Goal: Communication & Community: Answer question/provide support

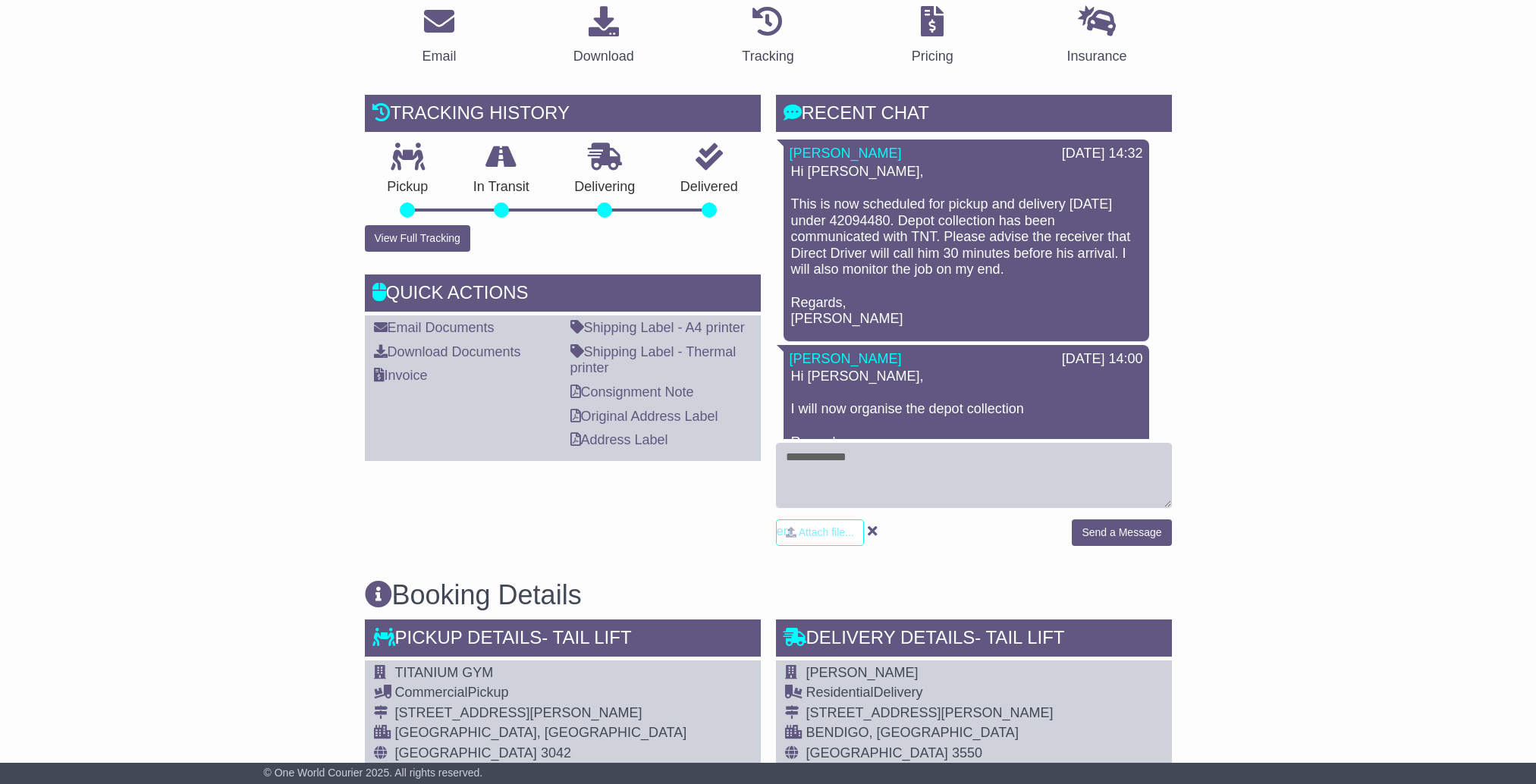
scroll to position [303, 0]
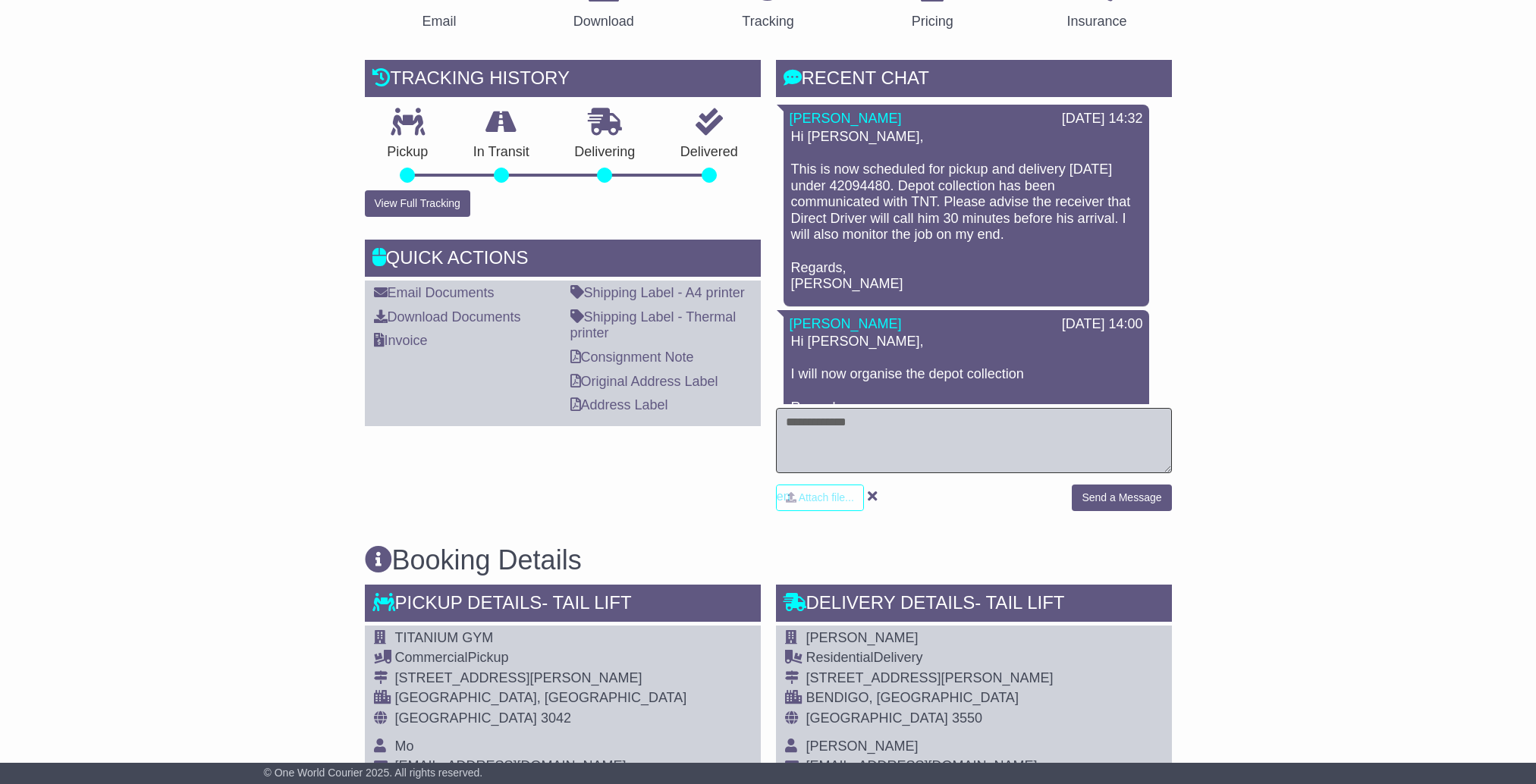
click at [994, 445] on textarea at bounding box center [974, 441] width 396 height 65
click at [1261, 309] on div "Email Download Tracking Pricing Insurance" at bounding box center [768, 778] width 1536 height 1641
click at [1064, 419] on textarea at bounding box center [974, 441] width 396 height 65
drag, startPoint x: 843, startPoint y: 281, endPoint x: 790, endPoint y: 279, distance: 53.0
click at [790, 279] on div "Hi Shannon, This is now scheduled for pickup and delivery tomorrow under 420944…" at bounding box center [967, 211] width 353 height 164
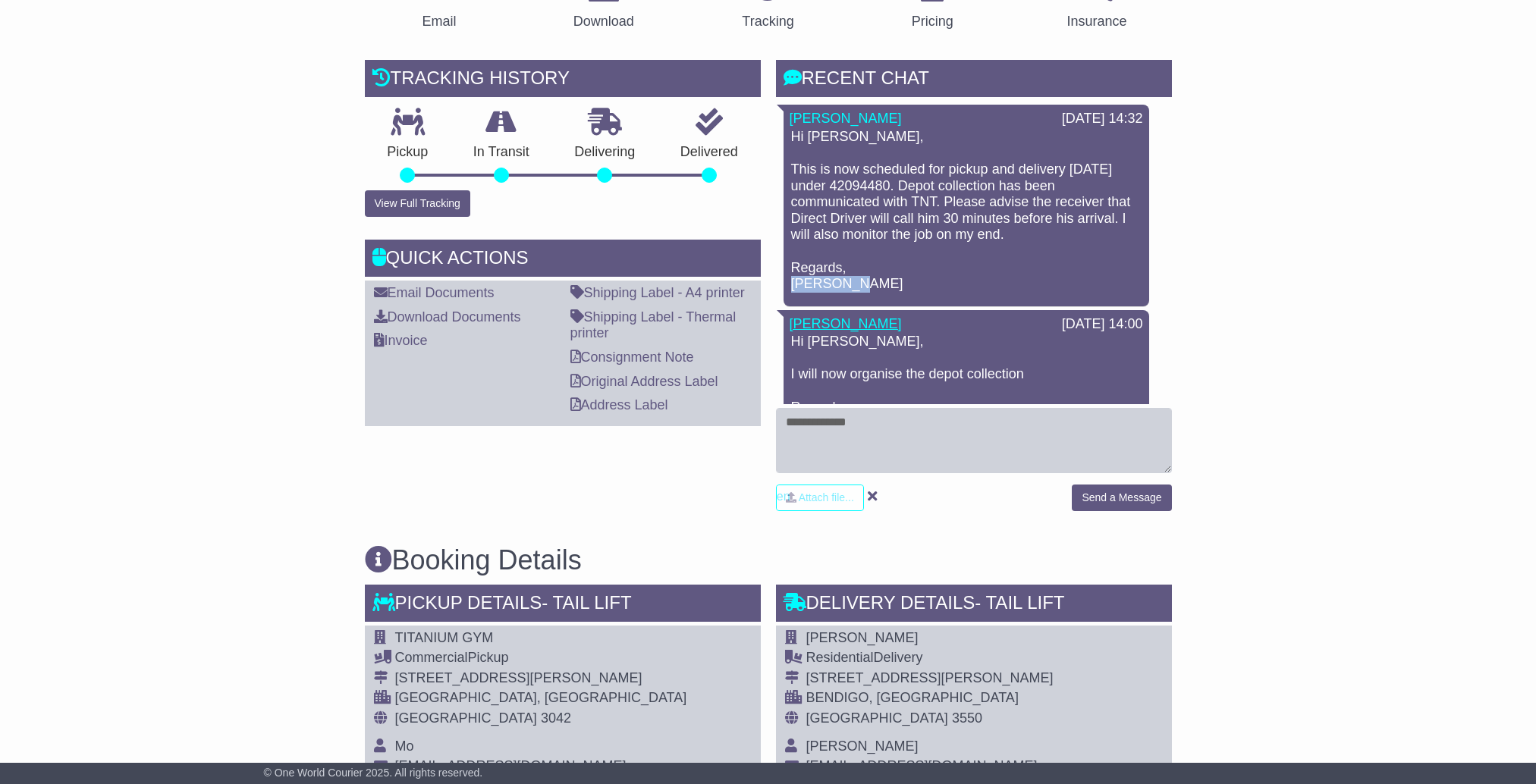
copy p "Cristina"
click at [887, 440] on textarea at bounding box center [974, 441] width 396 height 65
drag, startPoint x: 867, startPoint y: 422, endPoint x: 831, endPoint y: 420, distance: 36.1
click at [831, 420] on textarea "**********" at bounding box center [974, 441] width 396 height 65
type textarea "**********"
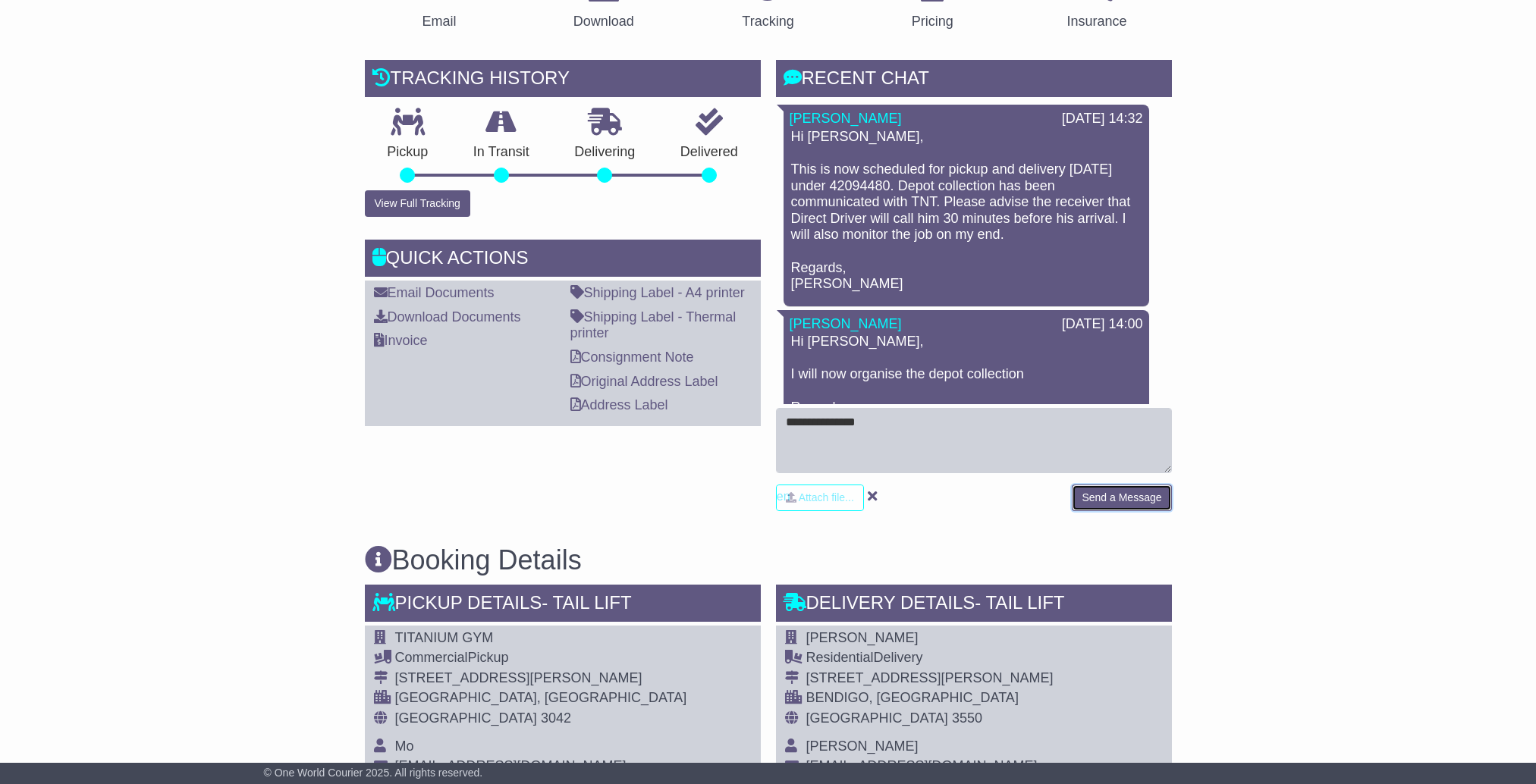
click at [1112, 495] on button "Send a Message" at bounding box center [1122, 498] width 100 height 26
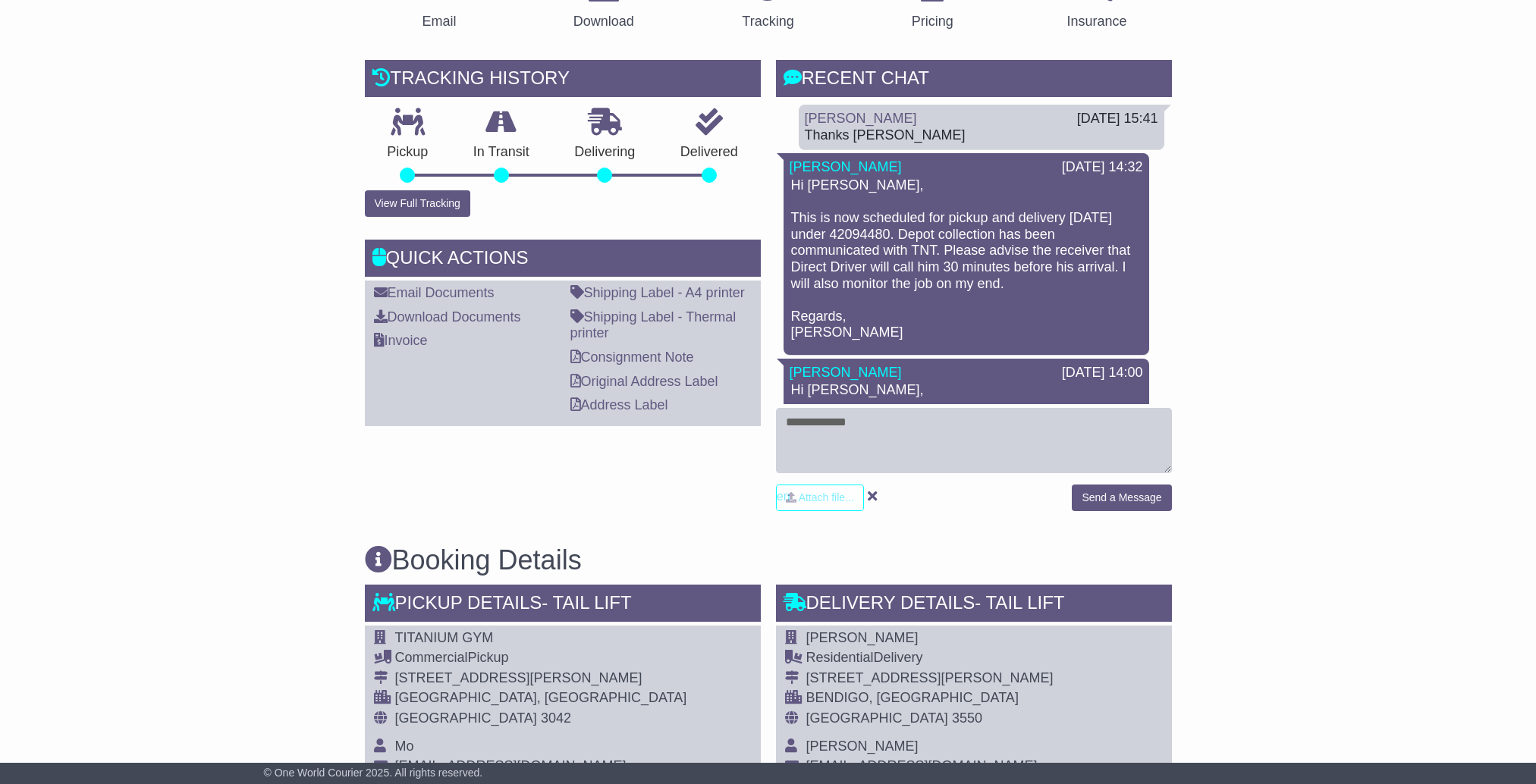
click at [887, 329] on p "Hi Shannon, This is now scheduled for pickup and delivery tomorrow under 420944…" at bounding box center [966, 259] width 351 height 164
drag, startPoint x: 1306, startPoint y: 342, endPoint x: 1055, endPoint y: 293, distance: 255.7
click at [1305, 341] on div "Email Download Tracking Pricing Insurance" at bounding box center [768, 778] width 1536 height 1641
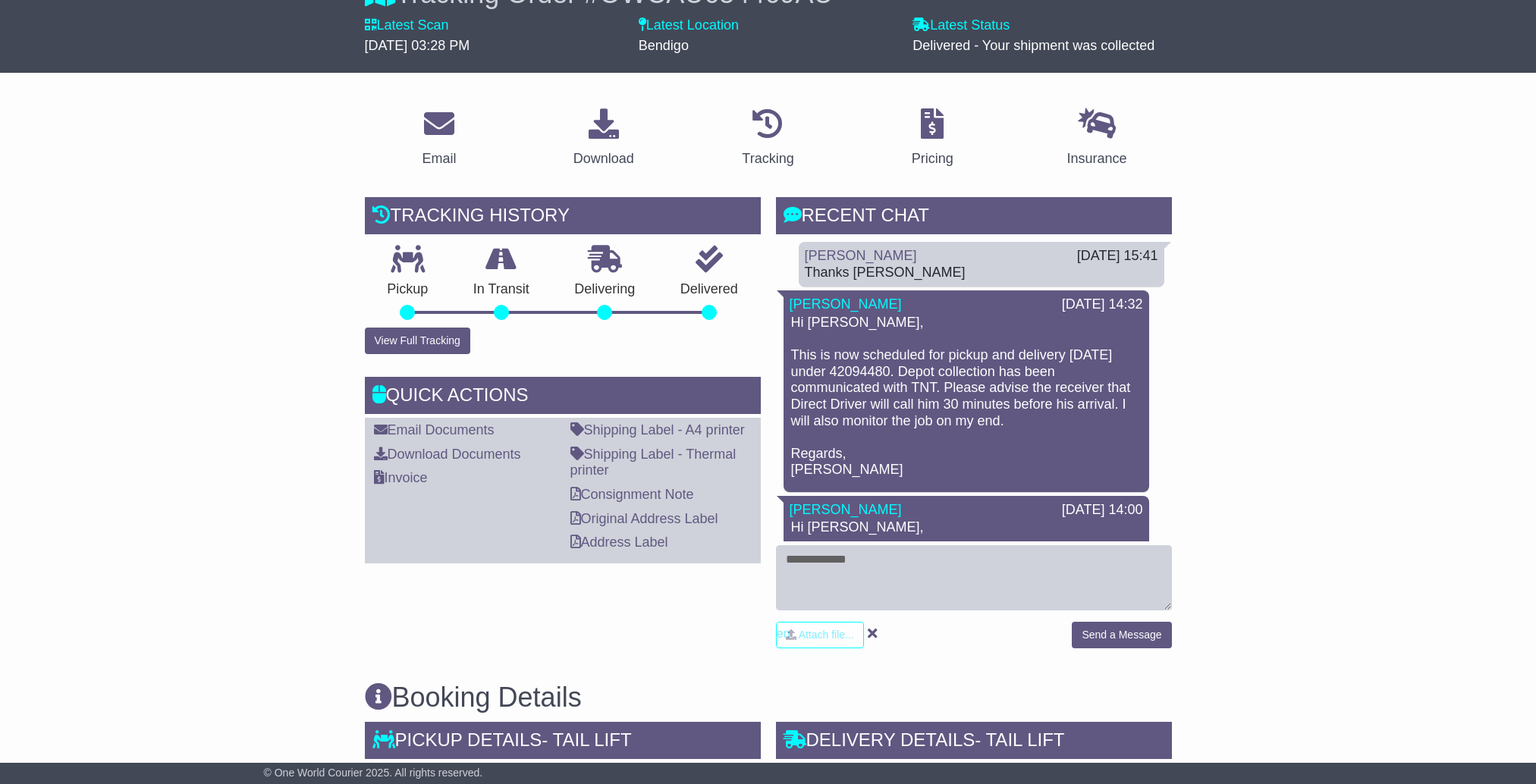
scroll to position [0, 0]
